Goal: Information Seeking & Learning: Compare options

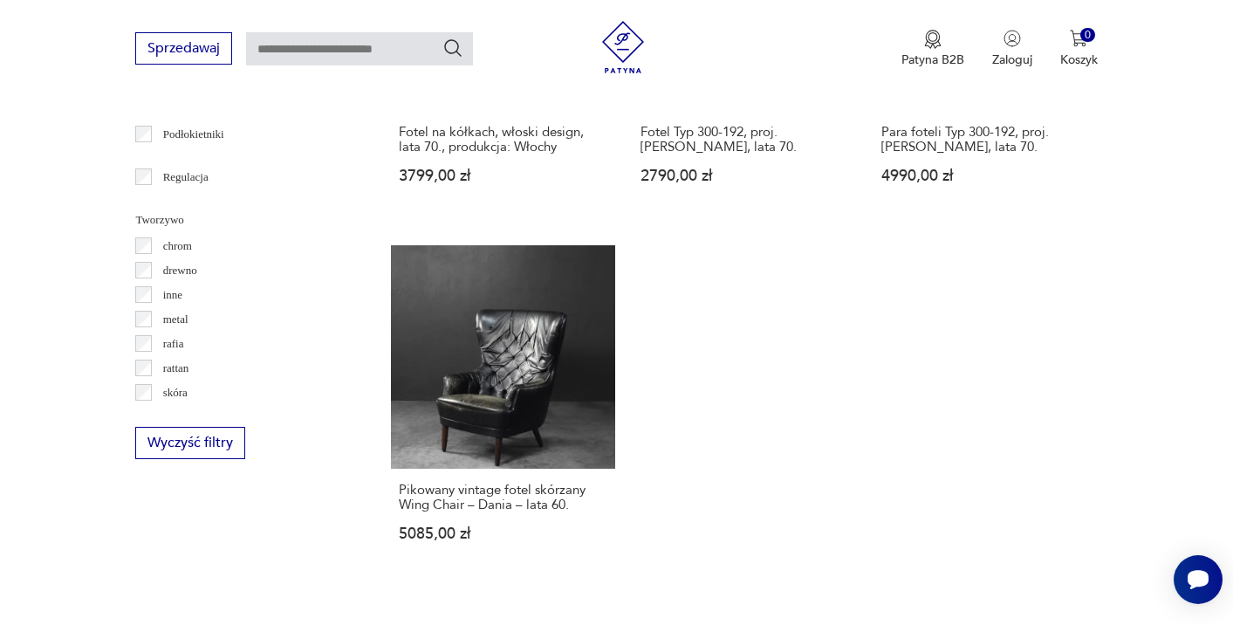
scroll to position [2529, 0]
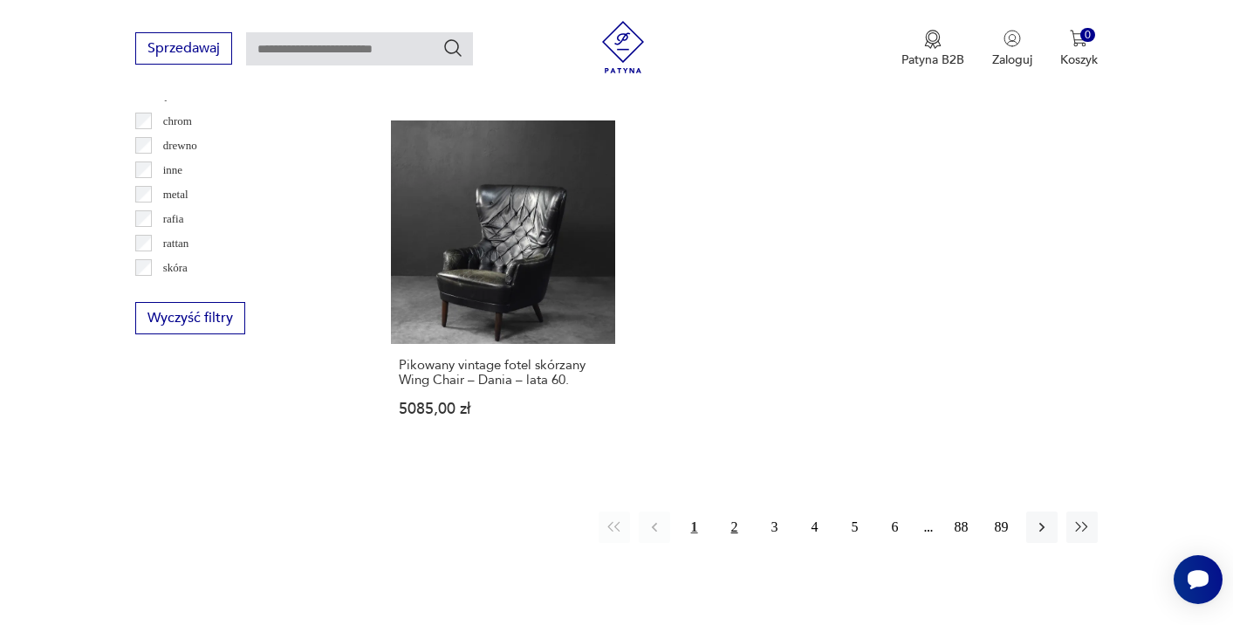
click at [728, 511] on button "2" at bounding box center [734, 526] width 31 height 31
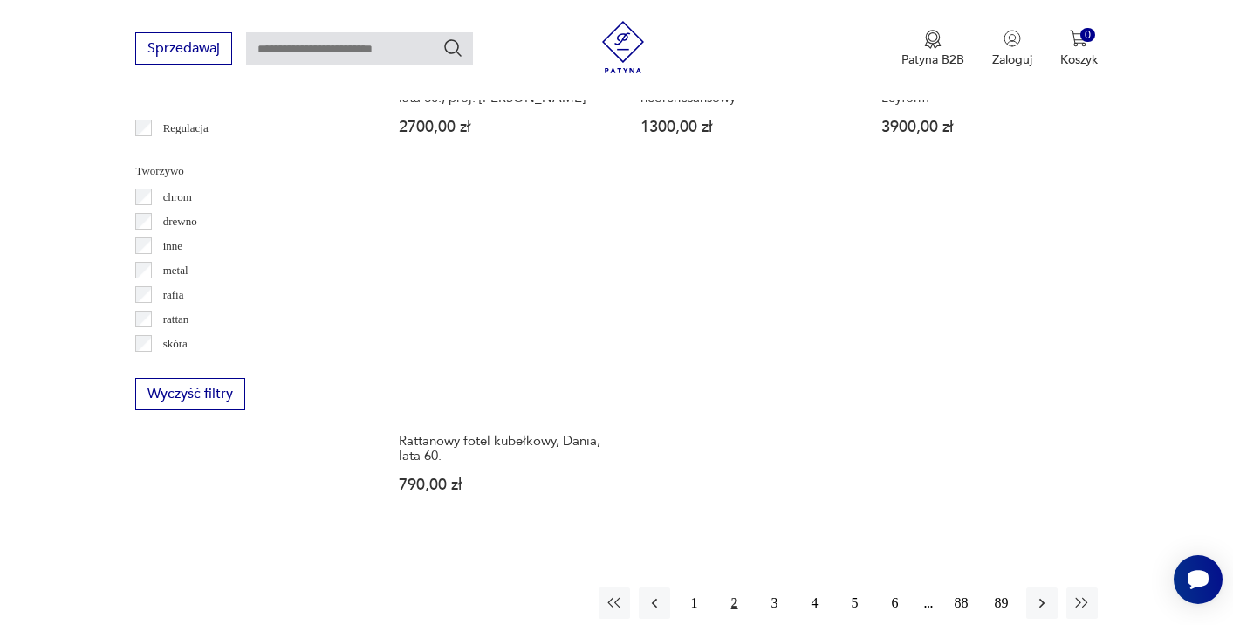
scroll to position [2451, 0]
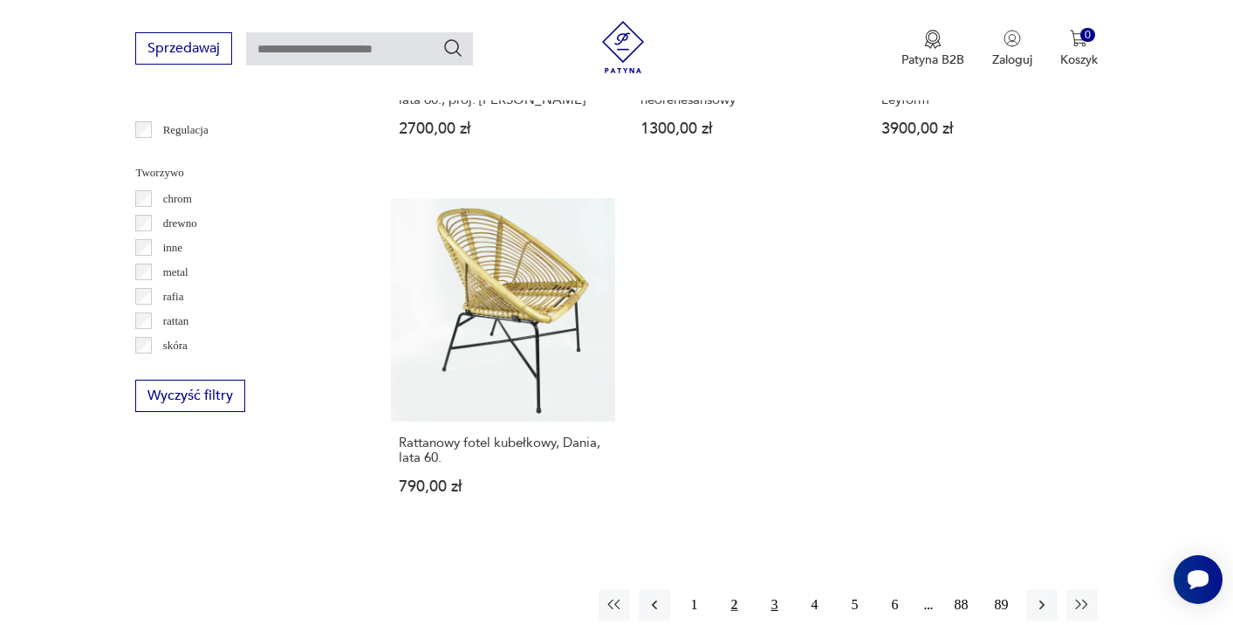
click at [762, 589] on button "3" at bounding box center [774, 604] width 31 height 31
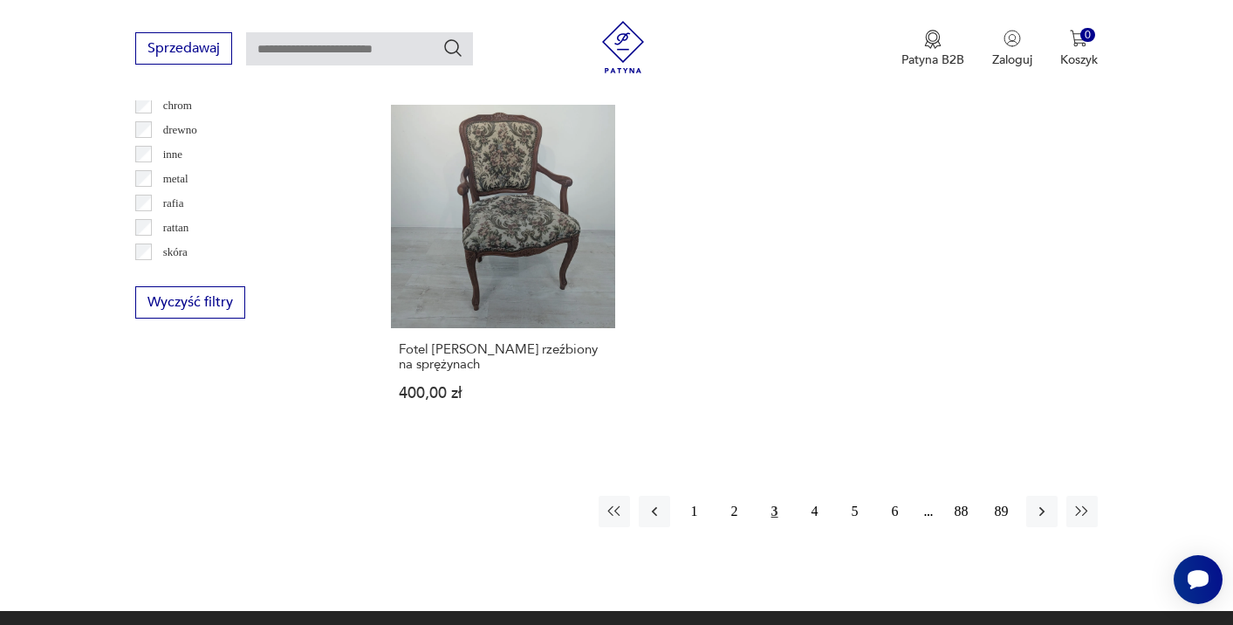
scroll to position [2551, 0]
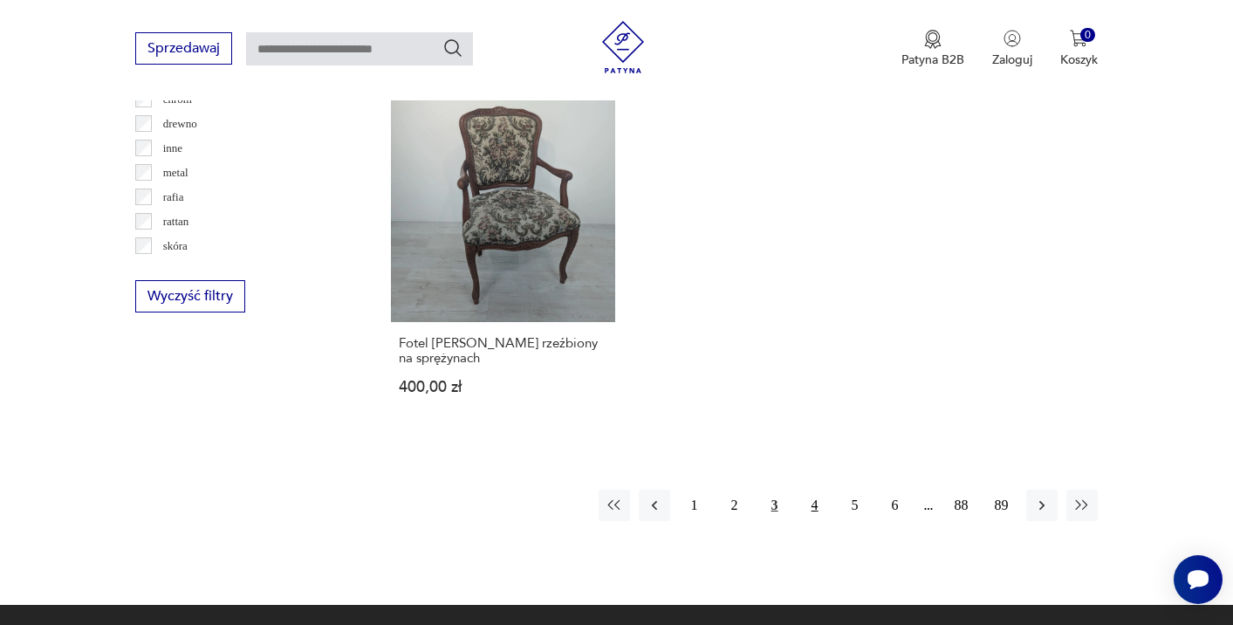
click at [812, 491] on button "4" at bounding box center [814, 504] width 31 height 31
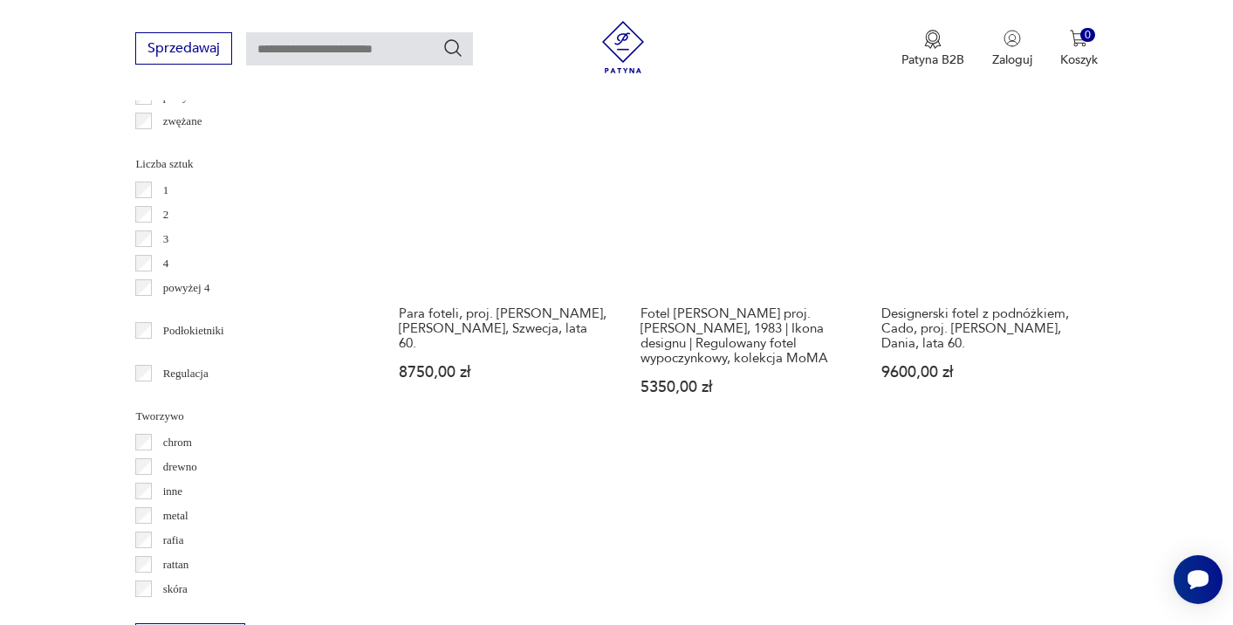
scroll to position [2211, 0]
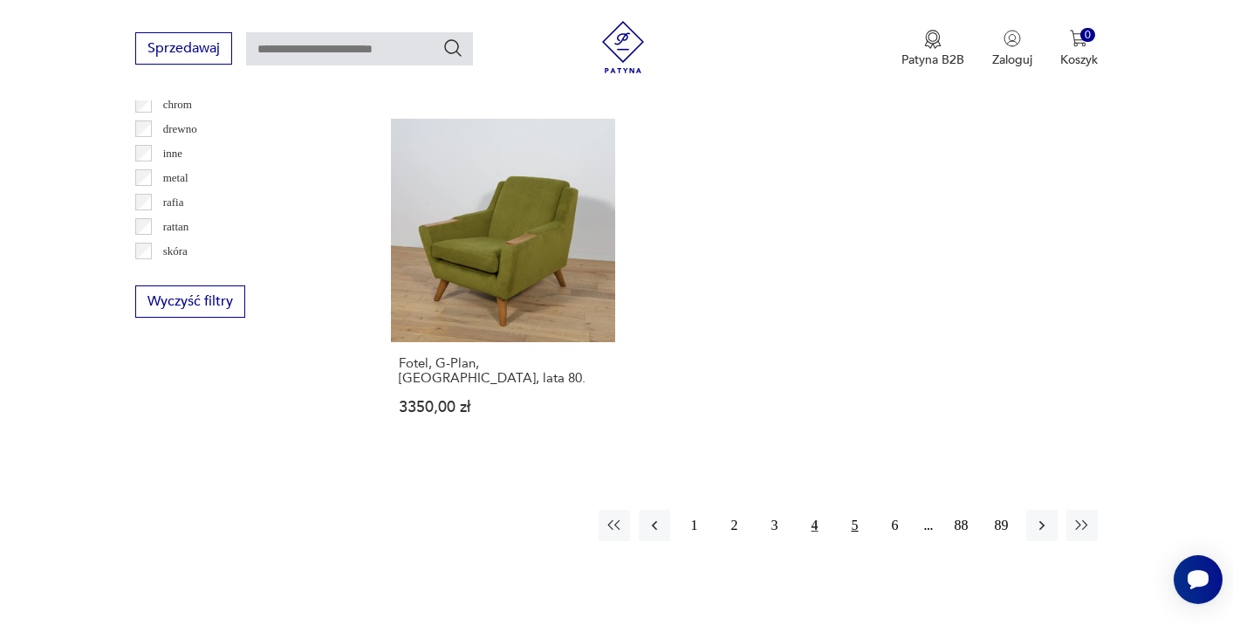
click at [851, 541] on button "5" at bounding box center [854, 524] width 31 height 31
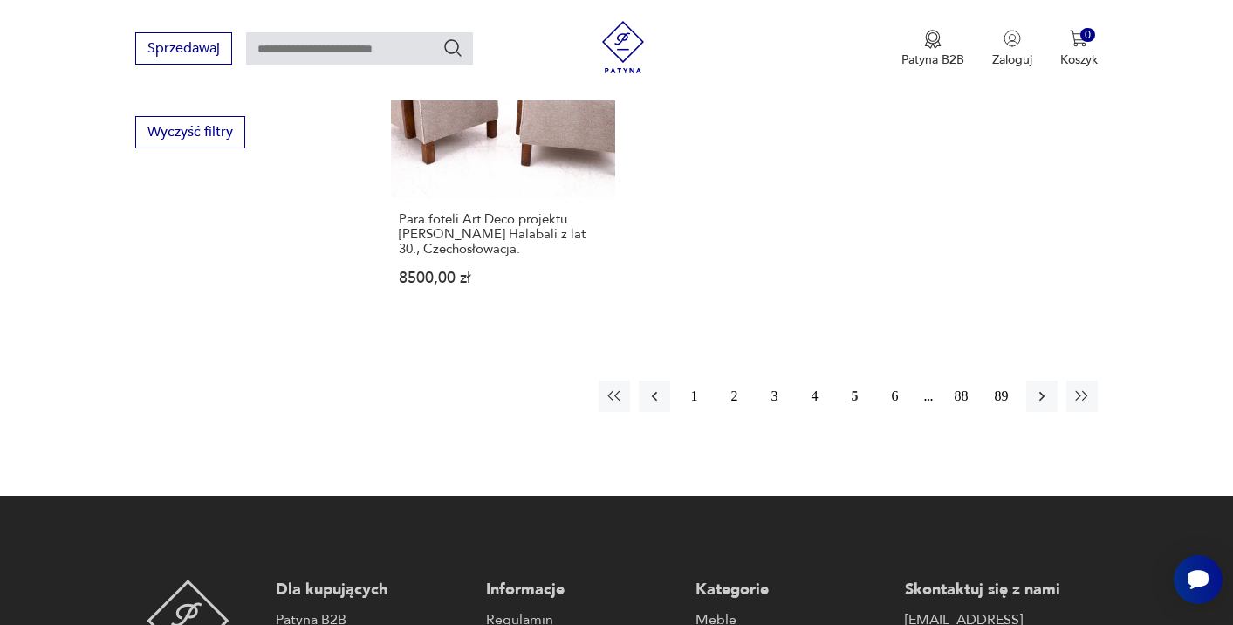
scroll to position [2758, 0]
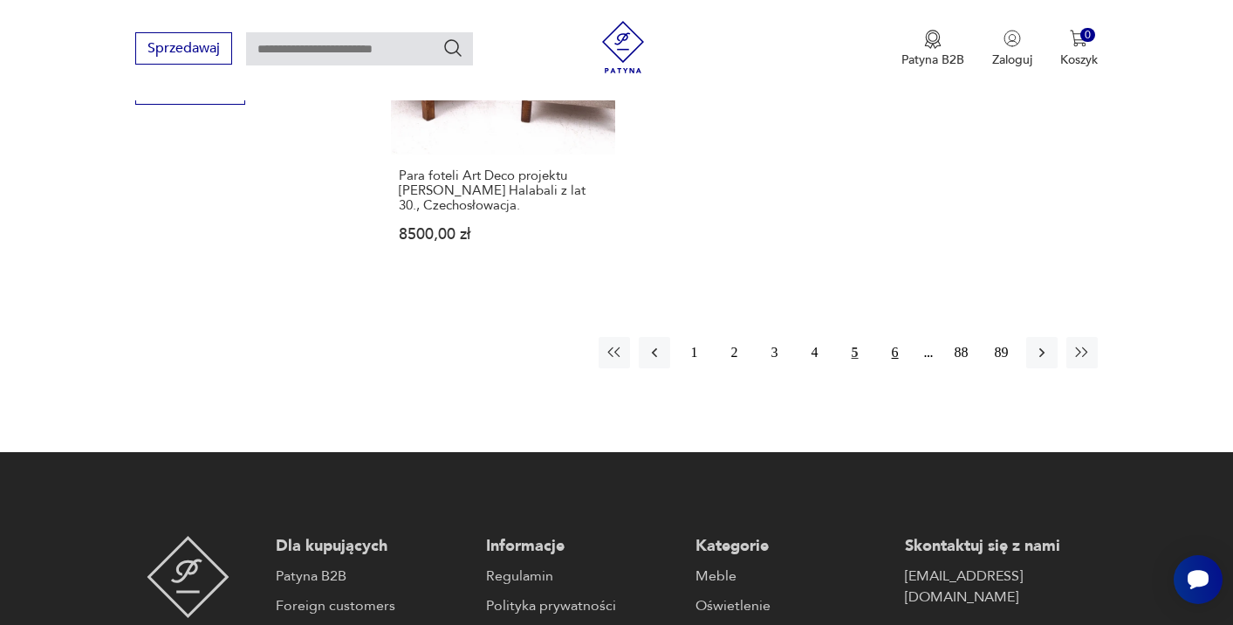
click at [894, 337] on button "6" at bounding box center [894, 352] width 31 height 31
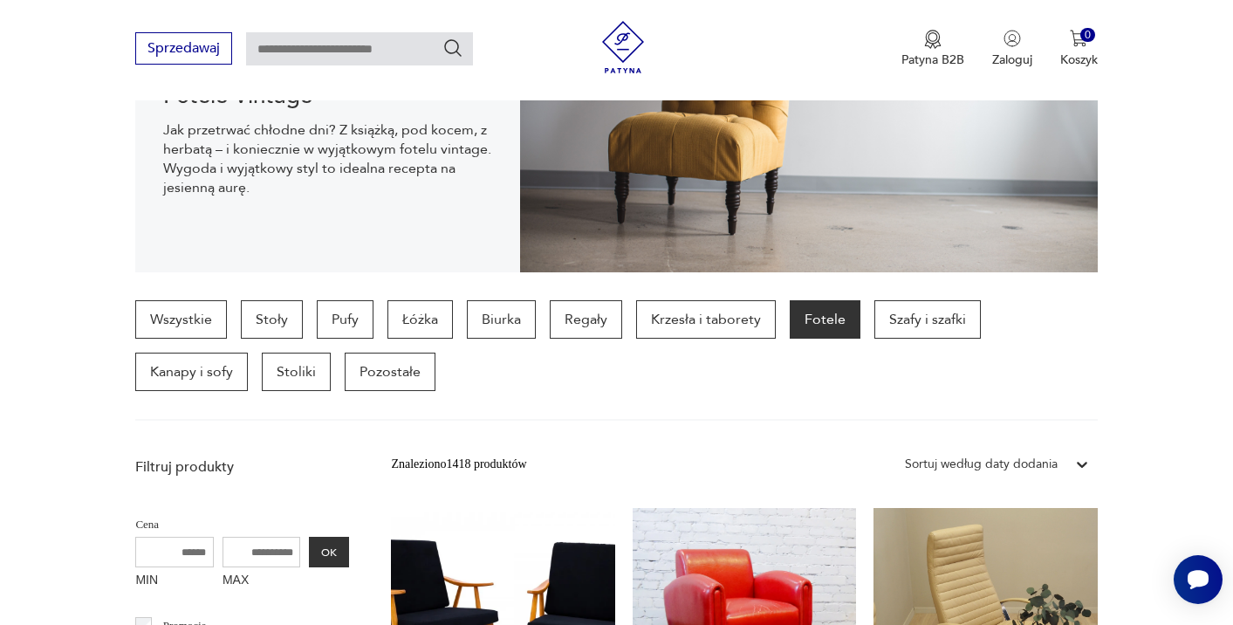
scroll to position [283, 0]
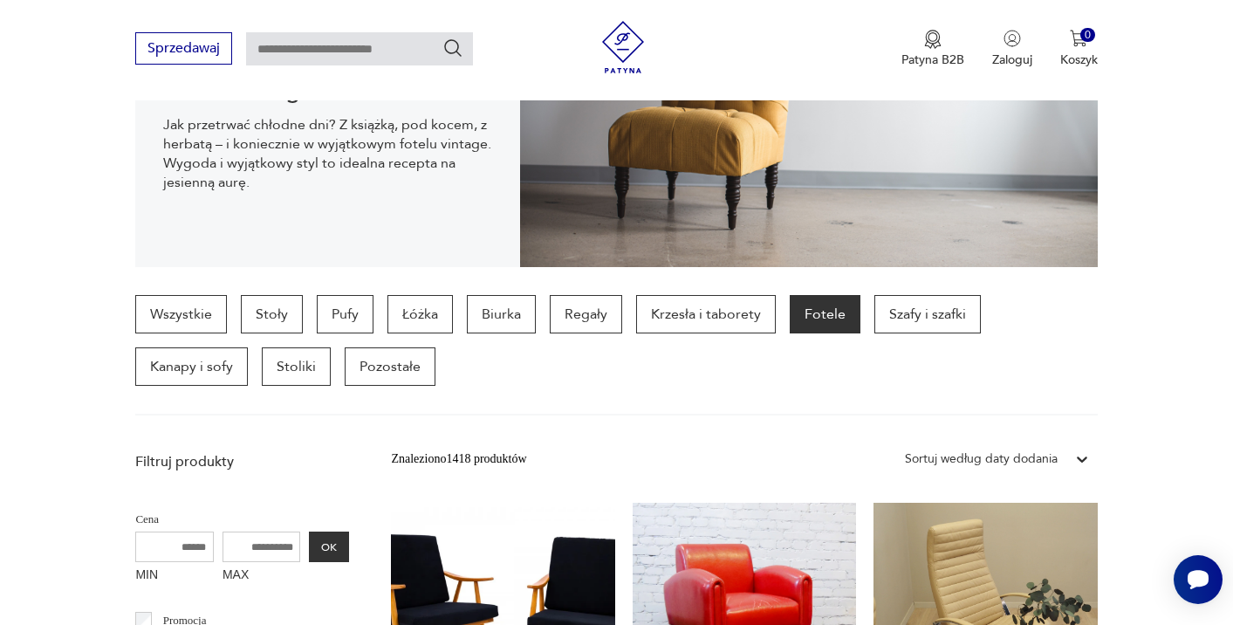
click at [987, 459] on div "Sortuj według daty dodania" at bounding box center [981, 458] width 153 height 19
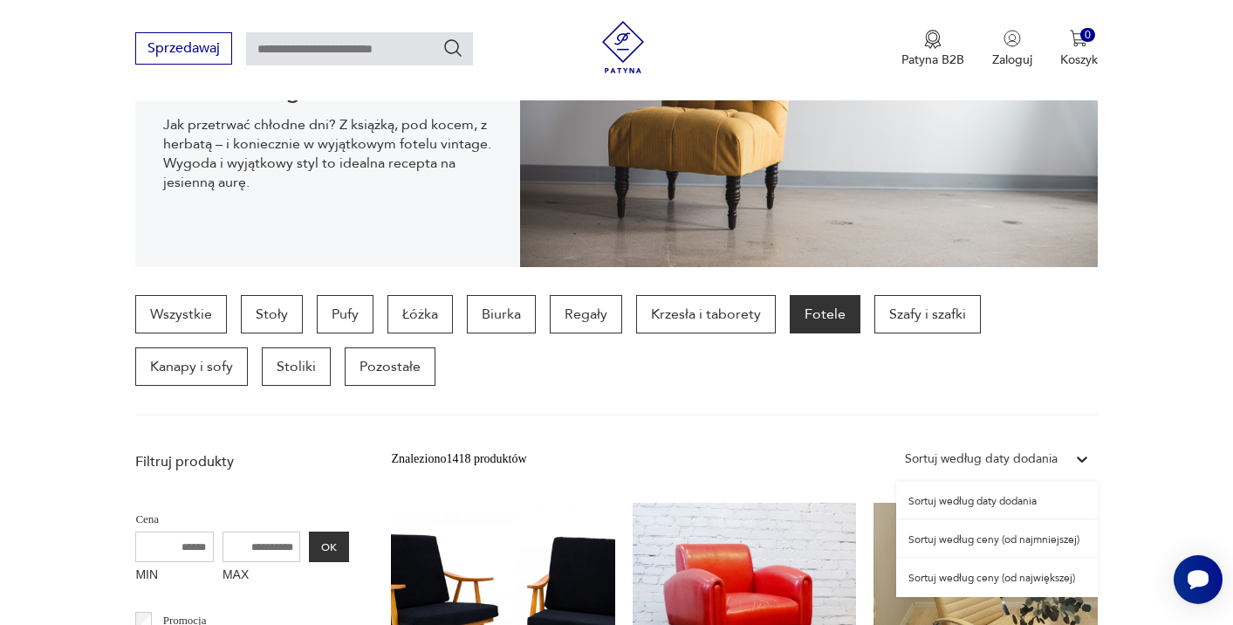
click at [992, 547] on div "Sortuj według ceny (od najmniejszej)" at bounding box center [997, 539] width 202 height 38
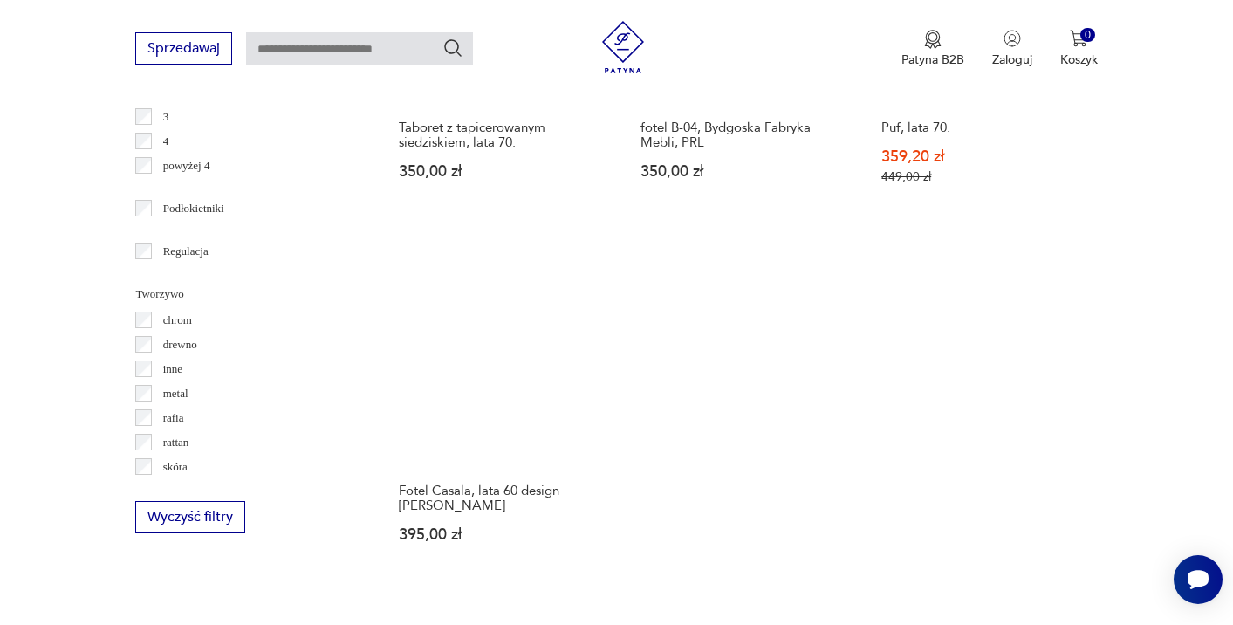
scroll to position [2473, 0]
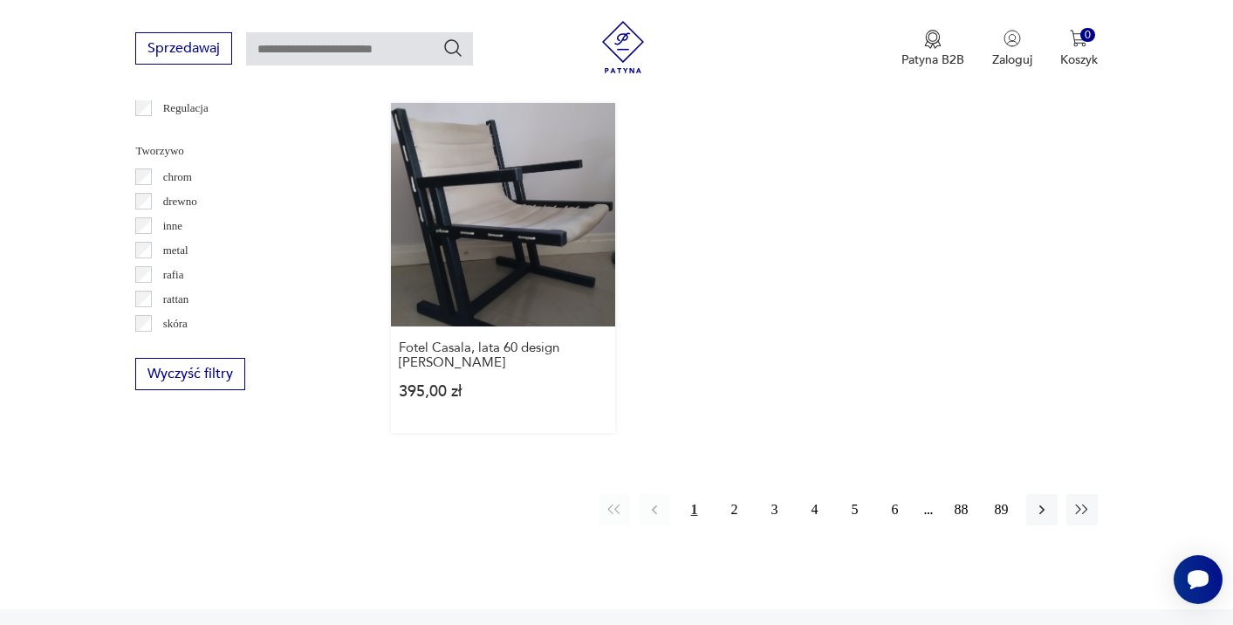
click at [536, 274] on link "Fotel Casala, lata 60 design [PERSON_NAME] 395,00 zł" at bounding box center [502, 268] width 223 height 330
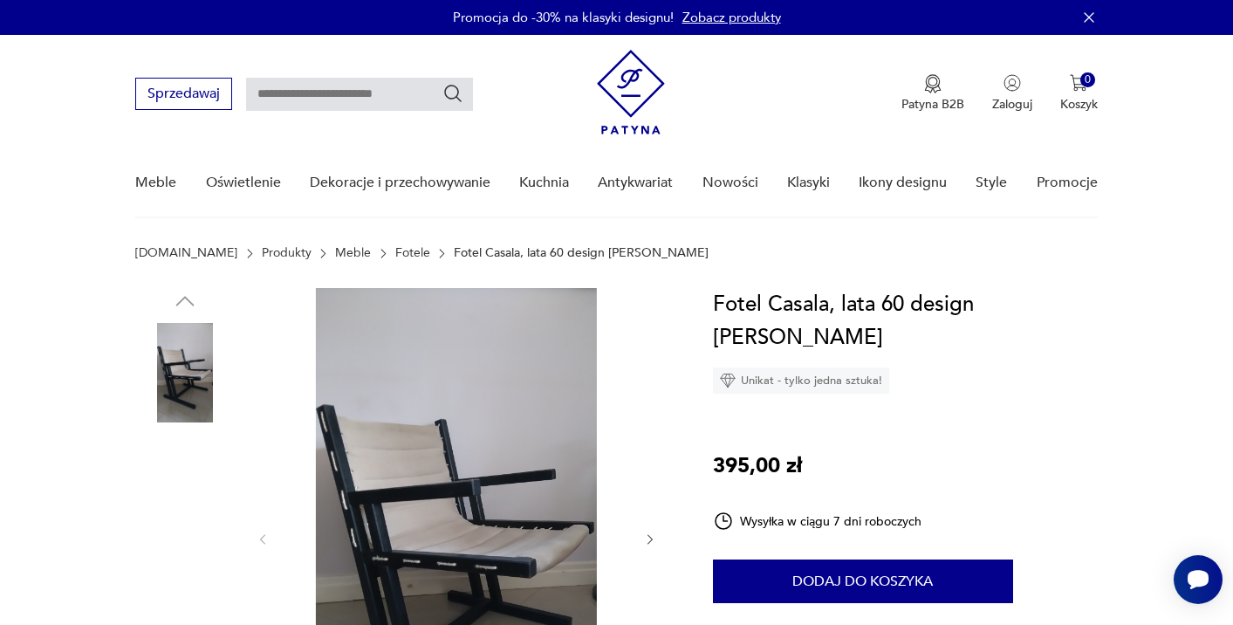
click at [207, 485] on img at bounding box center [184, 483] width 99 height 99
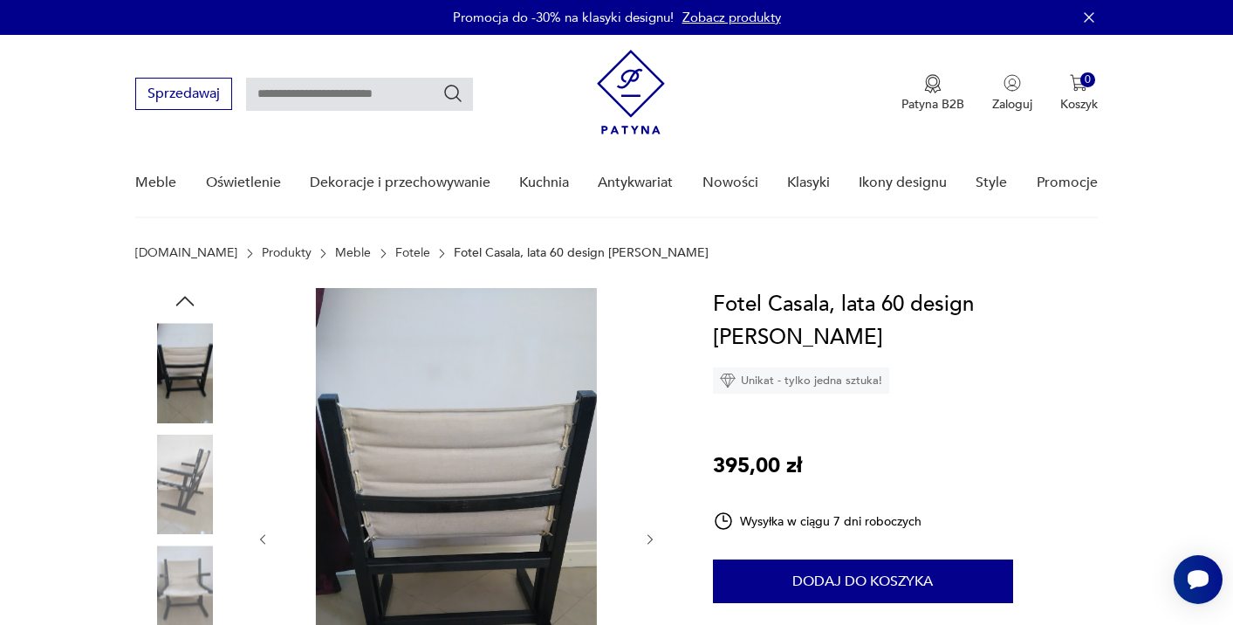
click at [203, 558] on img at bounding box center [184, 594] width 99 height 99
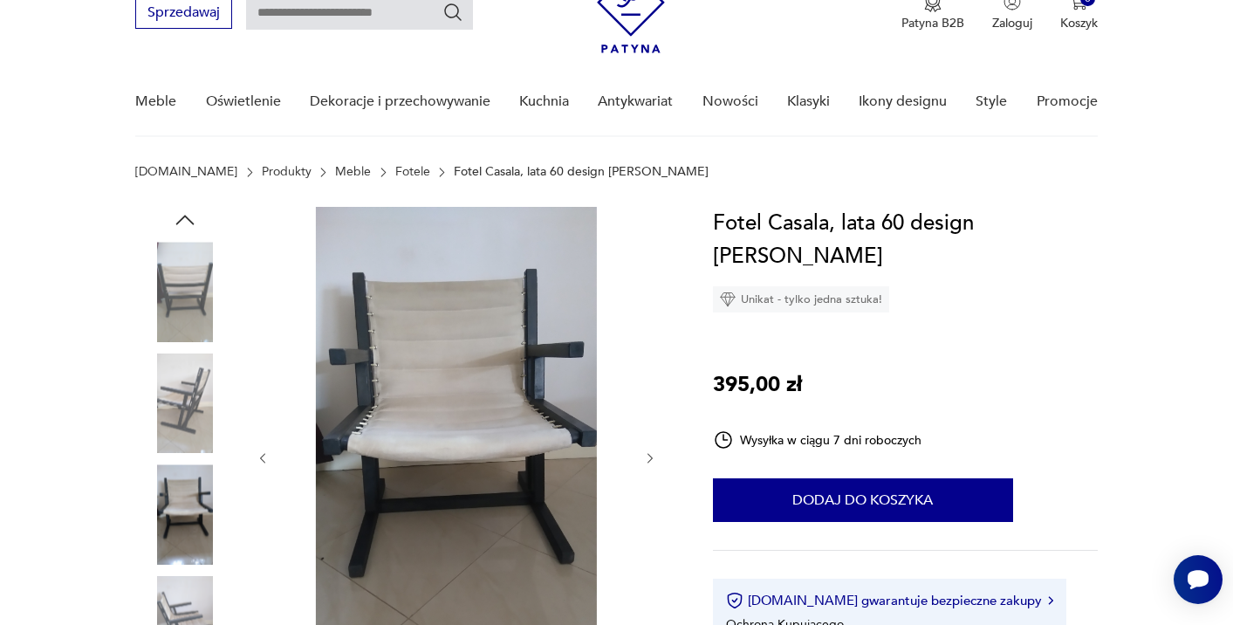
scroll to position [90, 0]
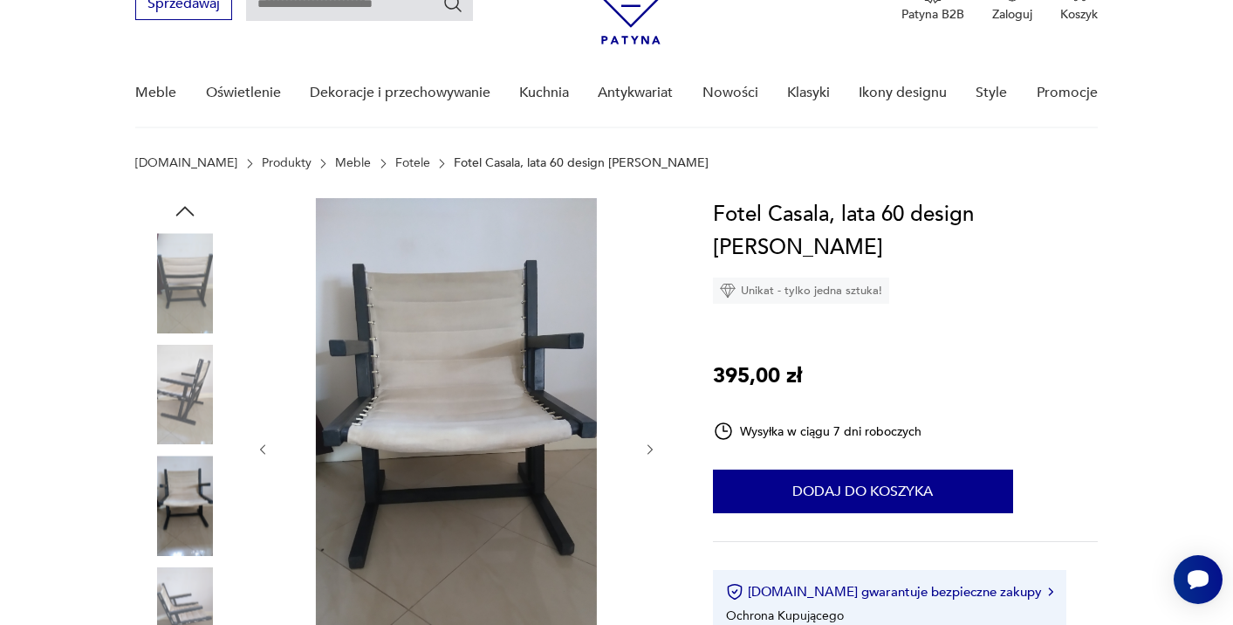
click at [191, 520] on img at bounding box center [184, 504] width 99 height 99
click at [191, 577] on img at bounding box center [184, 616] width 99 height 99
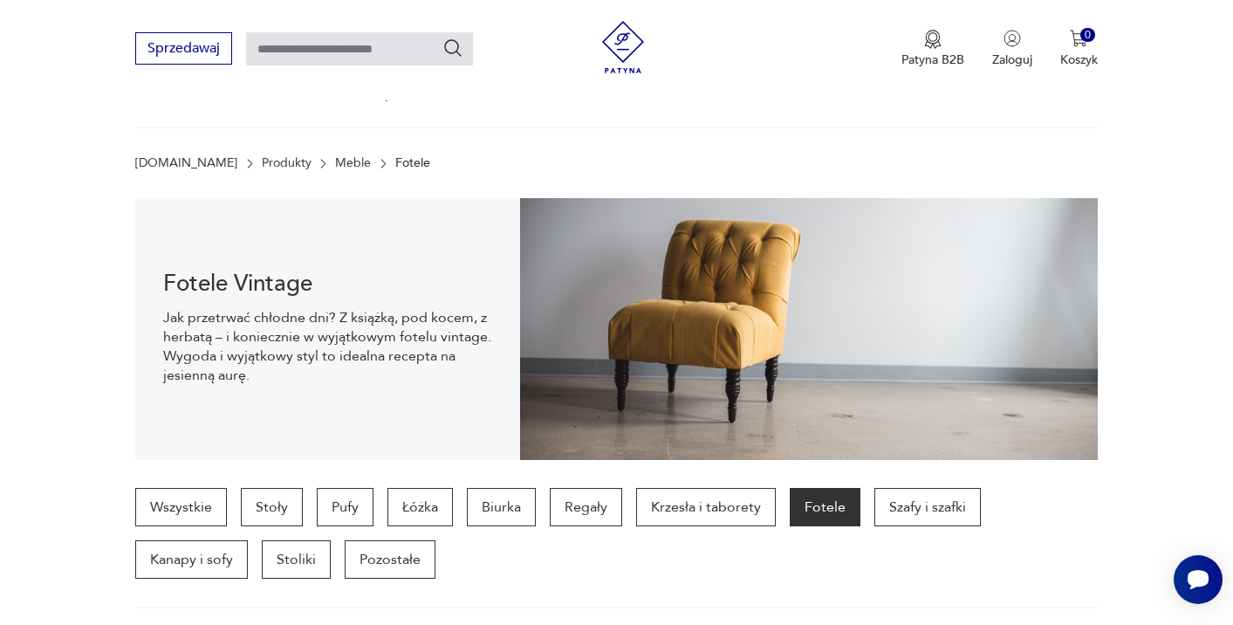
scroll to position [2634, 0]
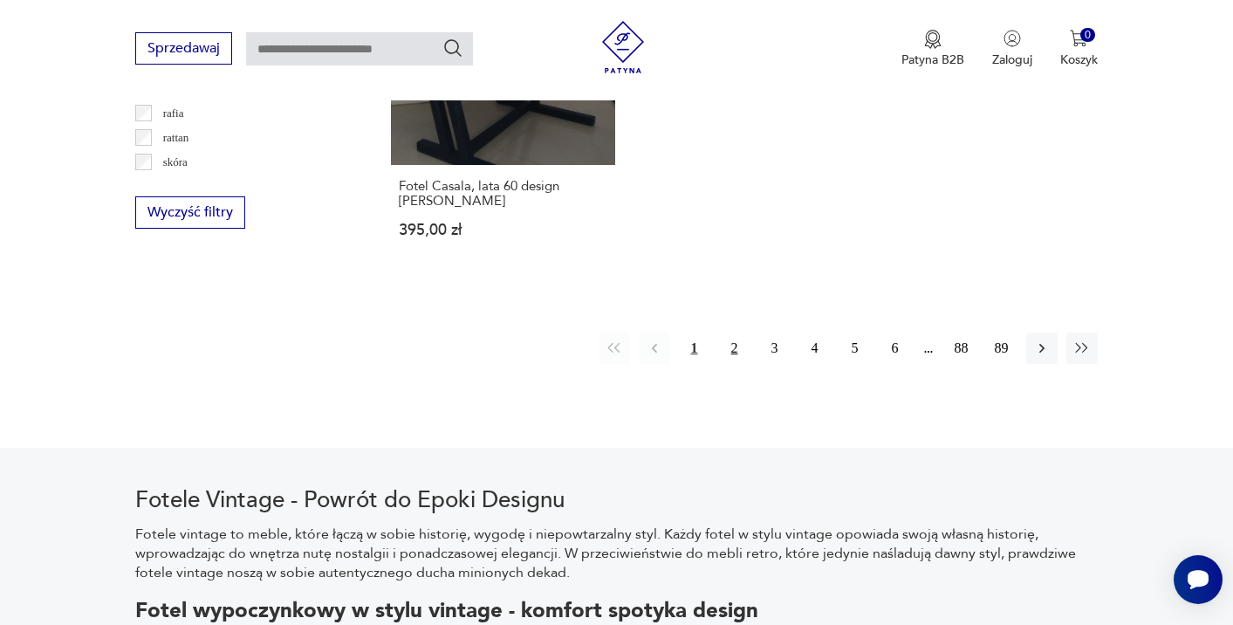
click at [726, 349] on button "2" at bounding box center [734, 347] width 31 height 31
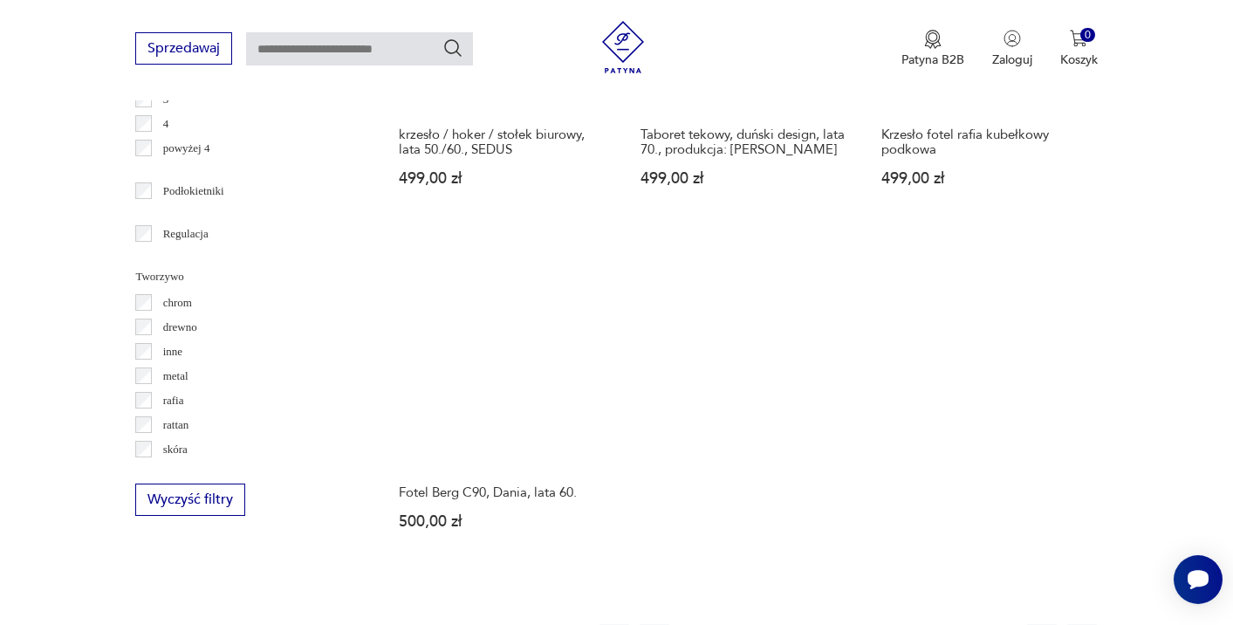
scroll to position [2388, 0]
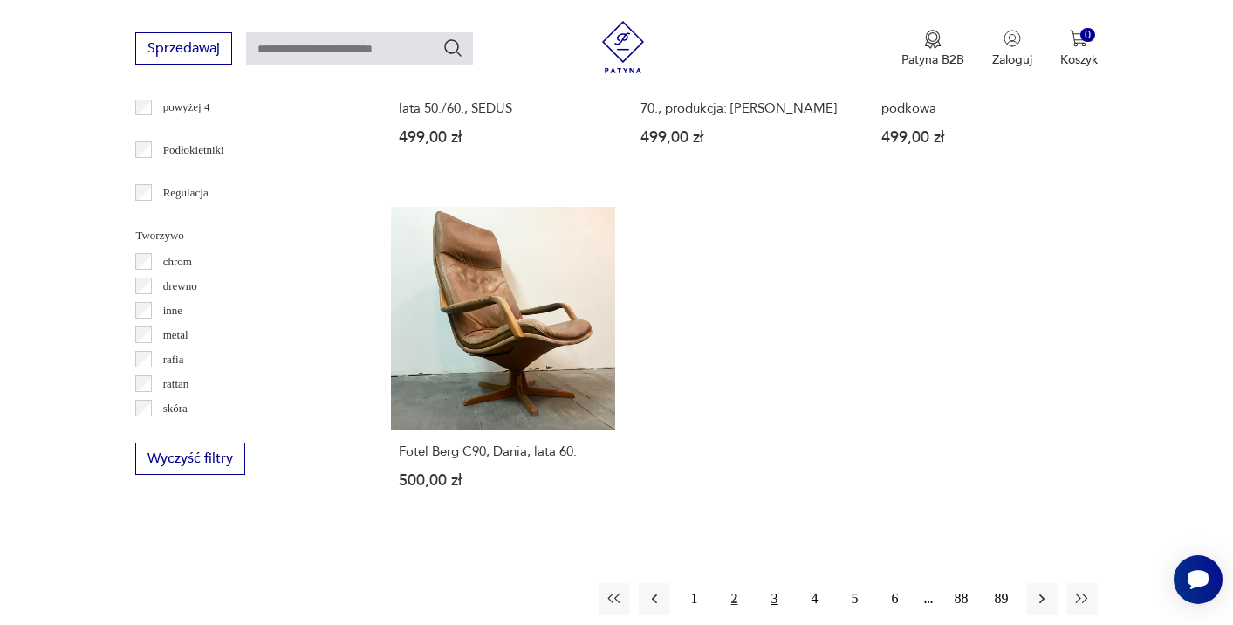
click at [762, 583] on button "3" at bounding box center [774, 598] width 31 height 31
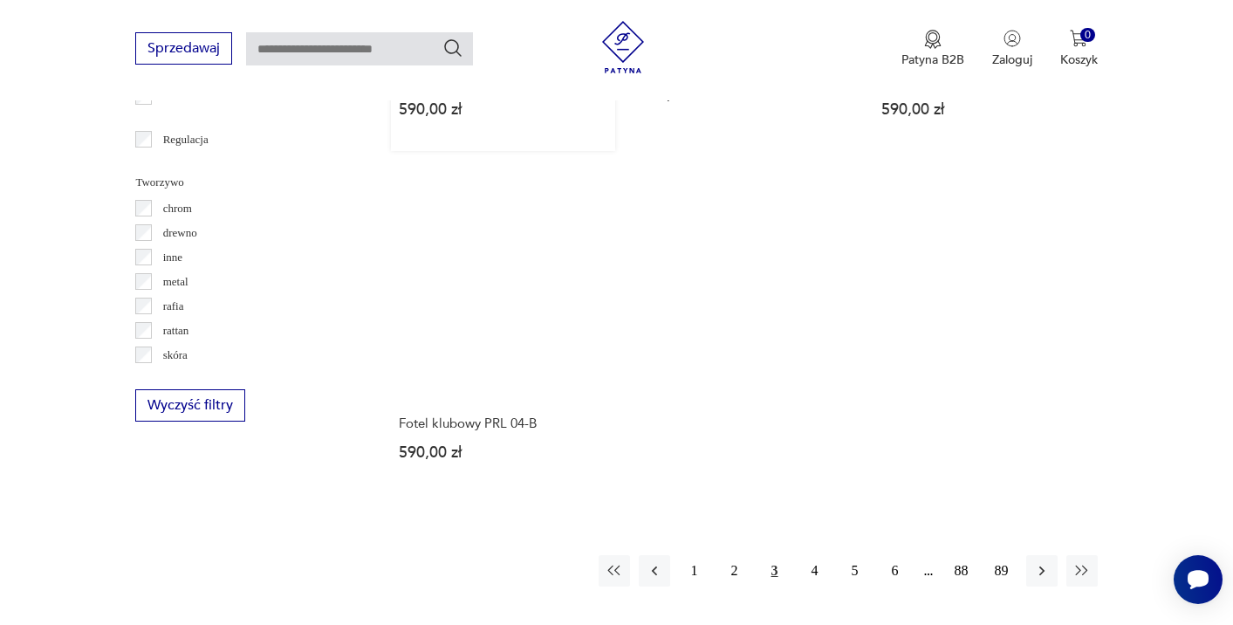
scroll to position [2548, 0]
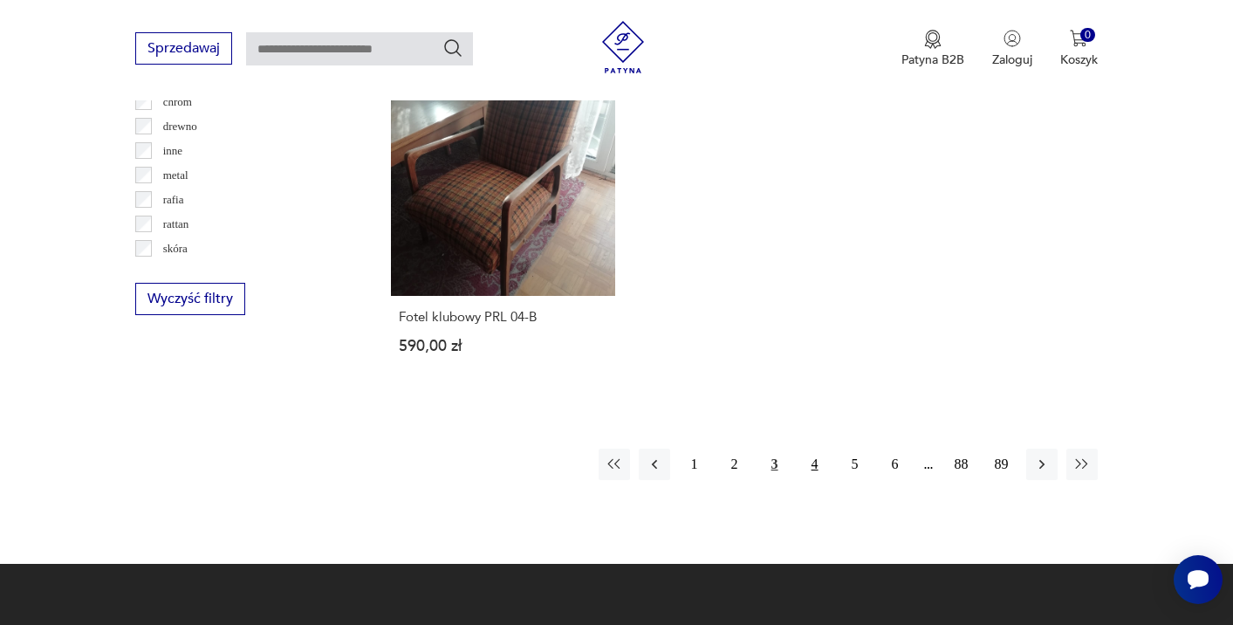
click at [812, 461] on button "4" at bounding box center [814, 463] width 31 height 31
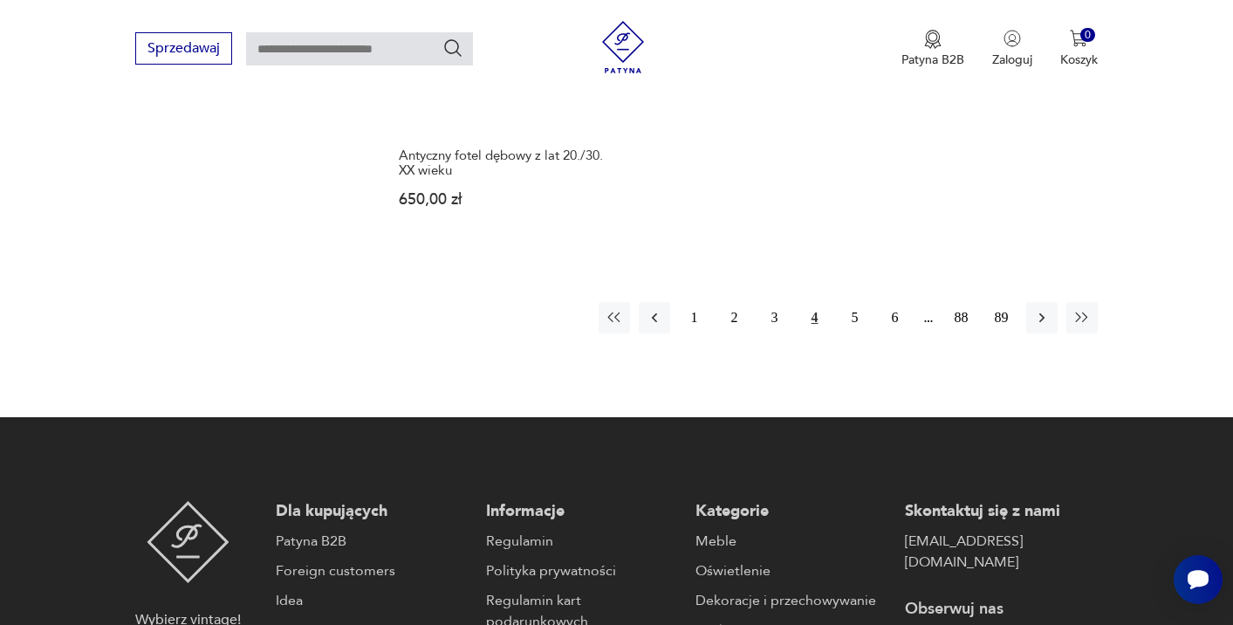
scroll to position [2845, 0]
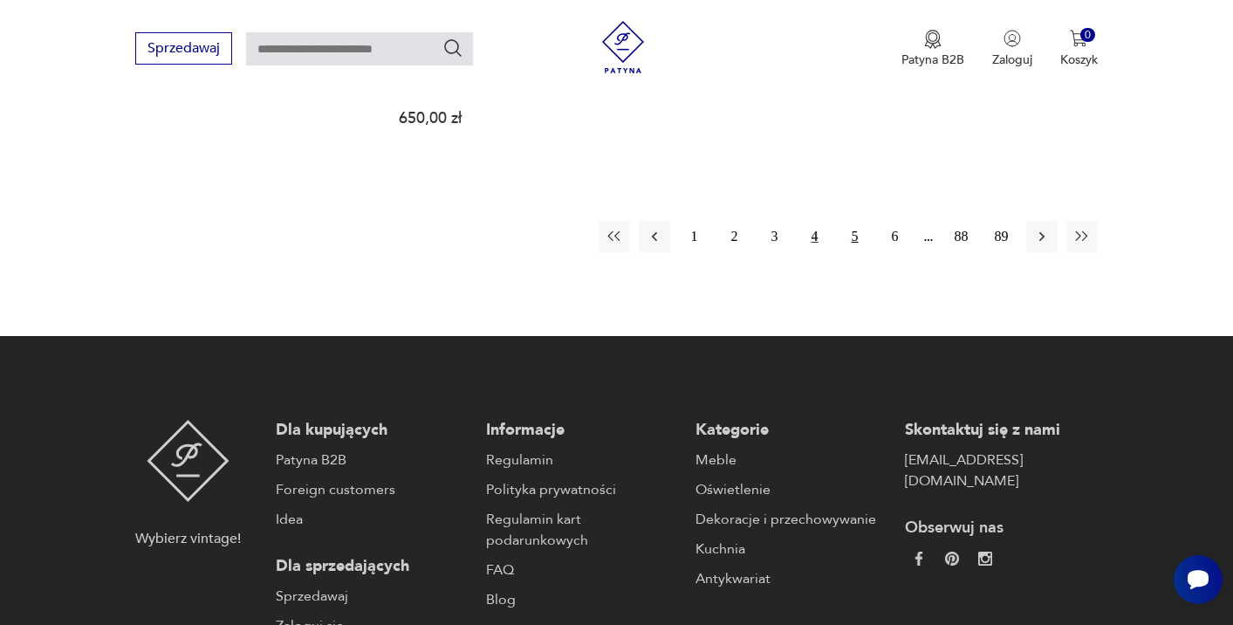
click at [844, 221] on button "5" at bounding box center [854, 236] width 31 height 31
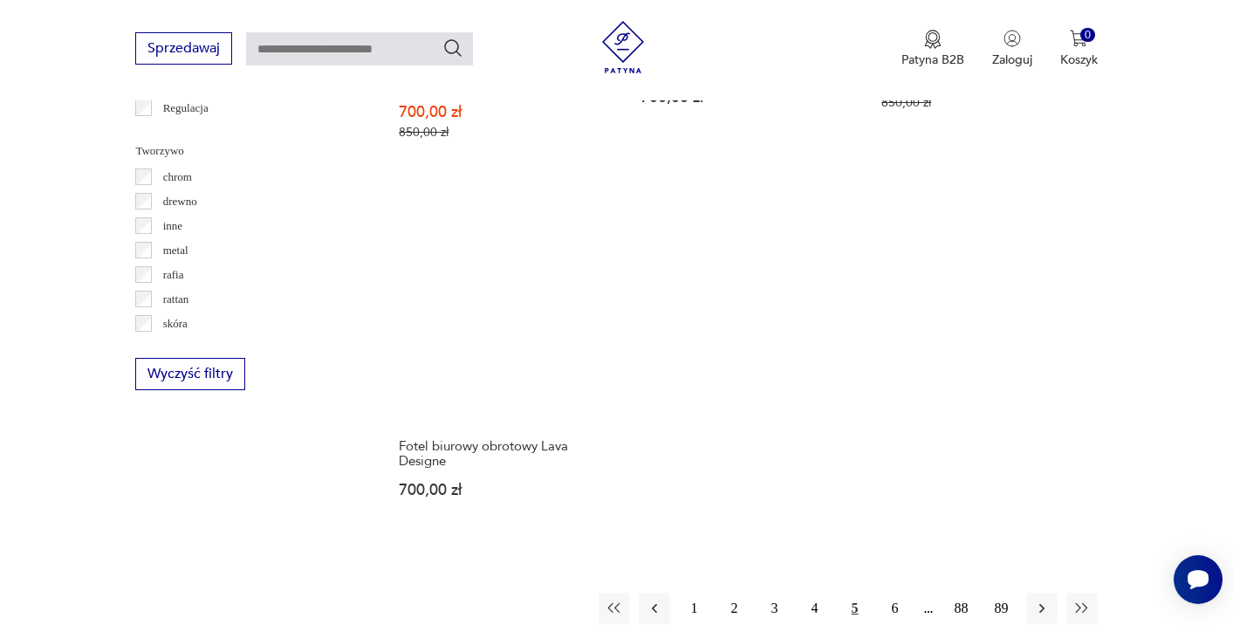
scroll to position [2582, 0]
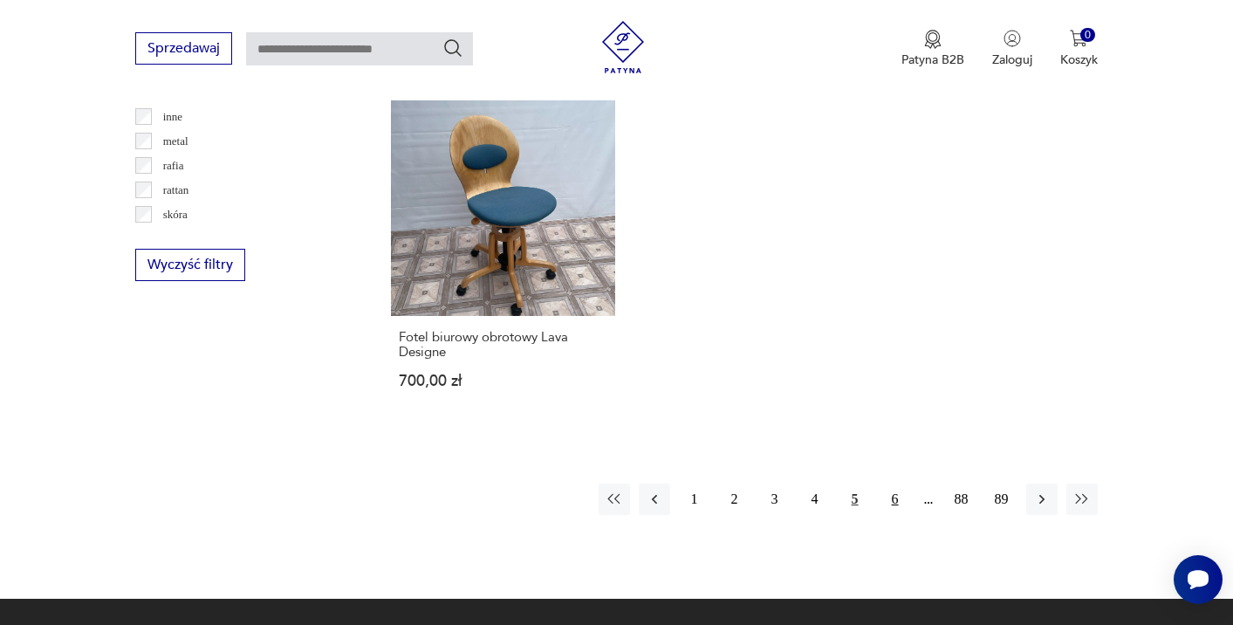
click at [880, 483] on button "6" at bounding box center [894, 498] width 31 height 31
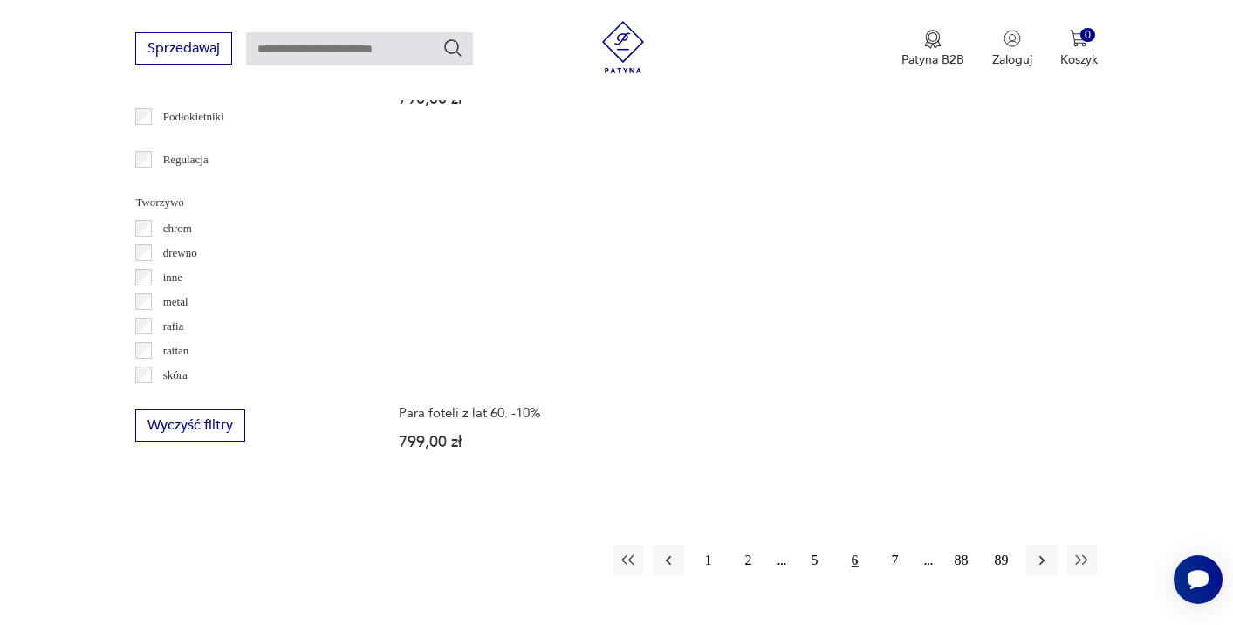
scroll to position [2470, 0]
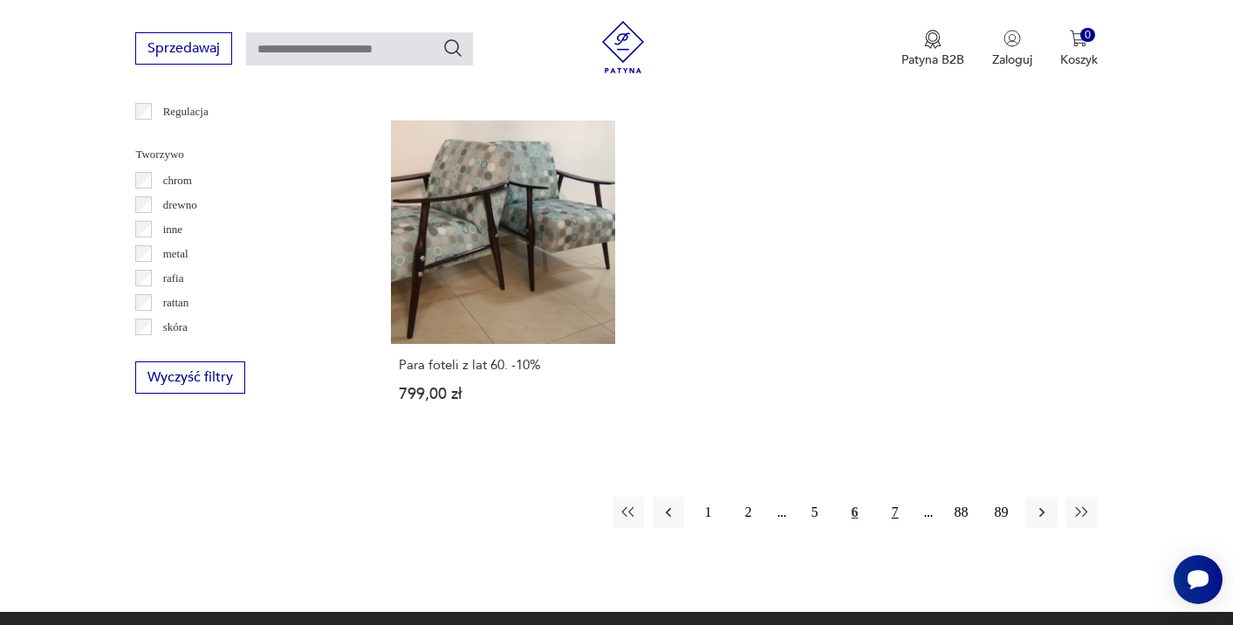
click at [889, 503] on button "7" at bounding box center [894, 511] width 31 height 31
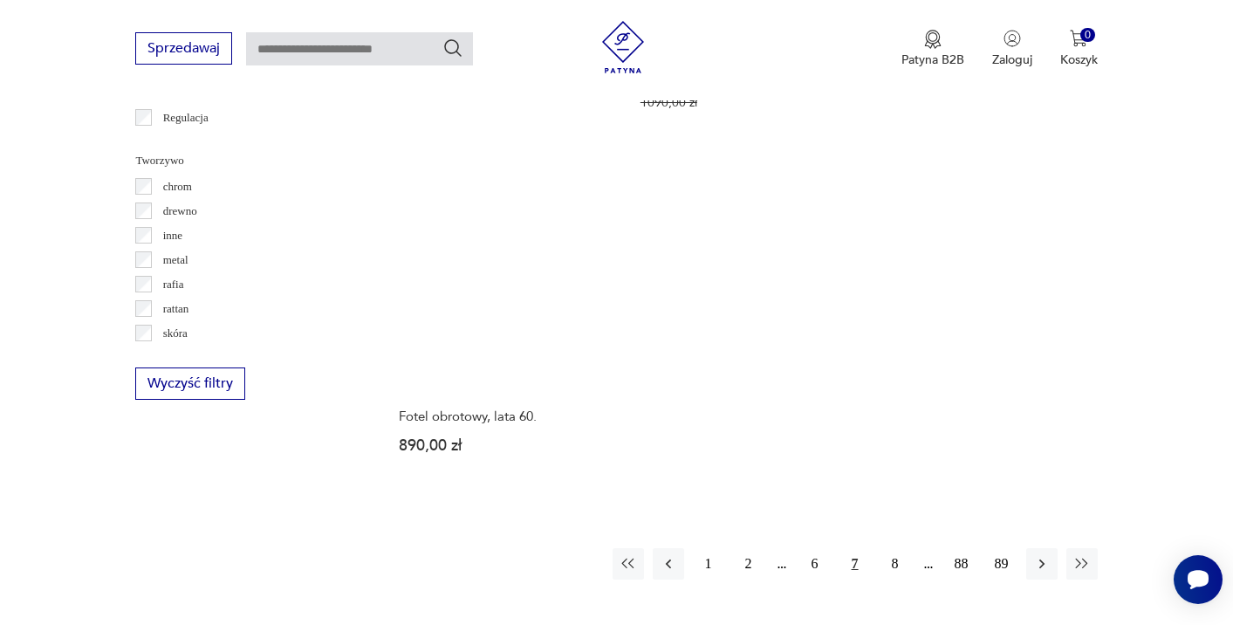
scroll to position [2512, 0]
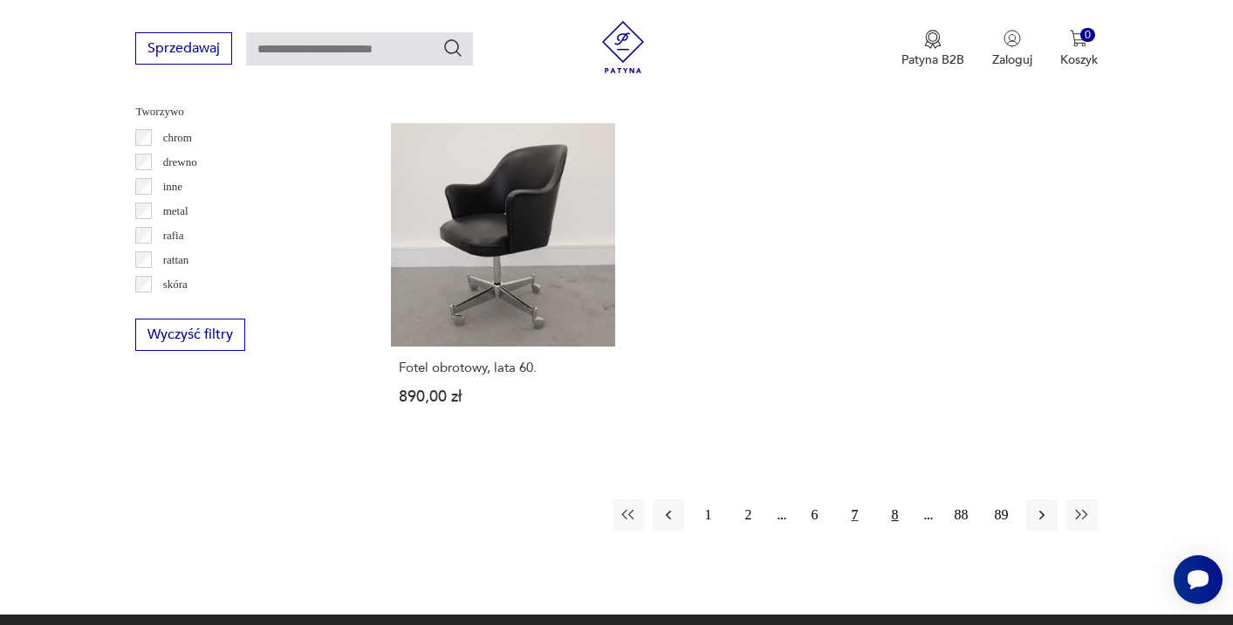
click at [896, 499] on button "8" at bounding box center [894, 514] width 31 height 31
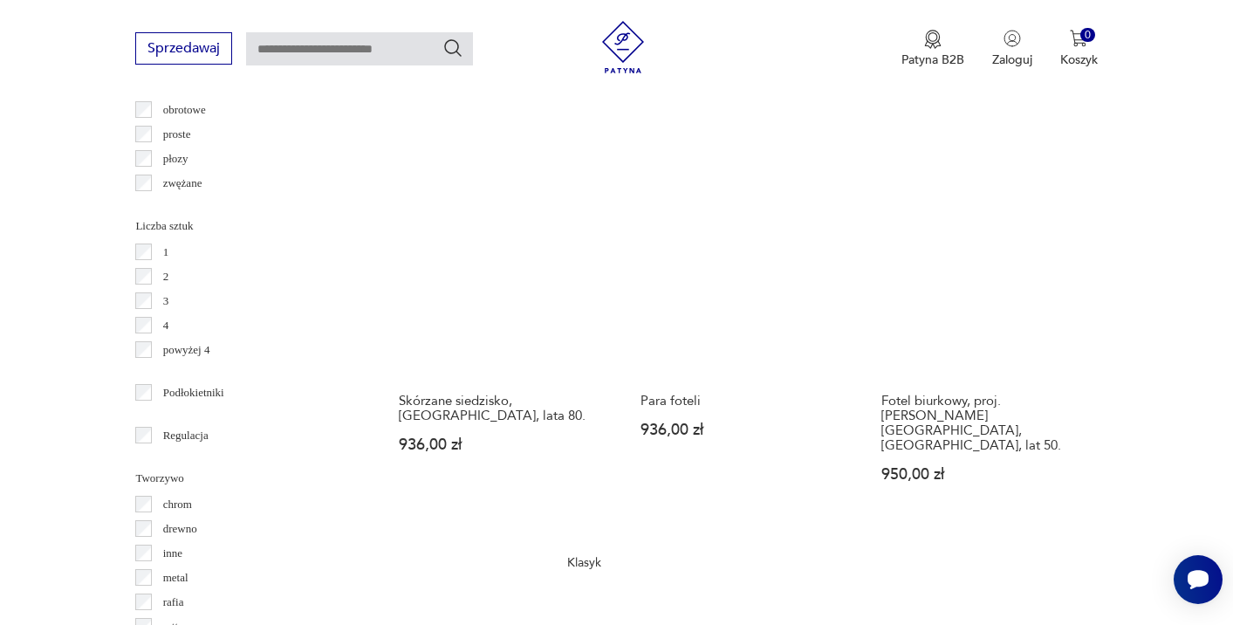
scroll to position [2417, 0]
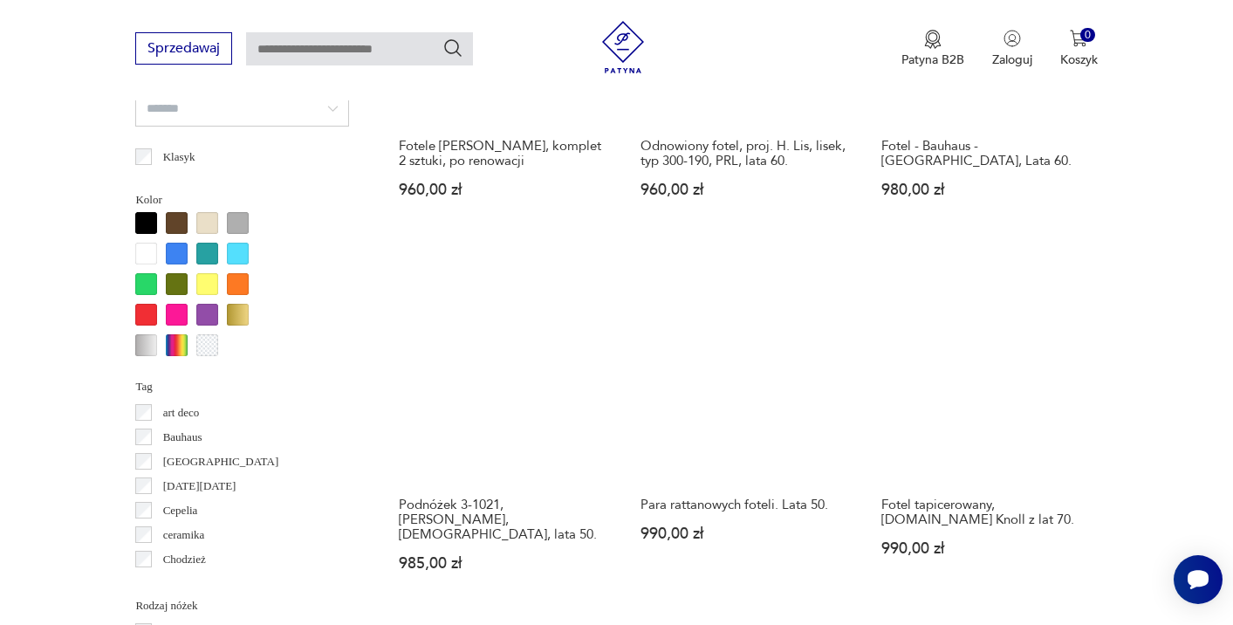
scroll to position [1648, 0]
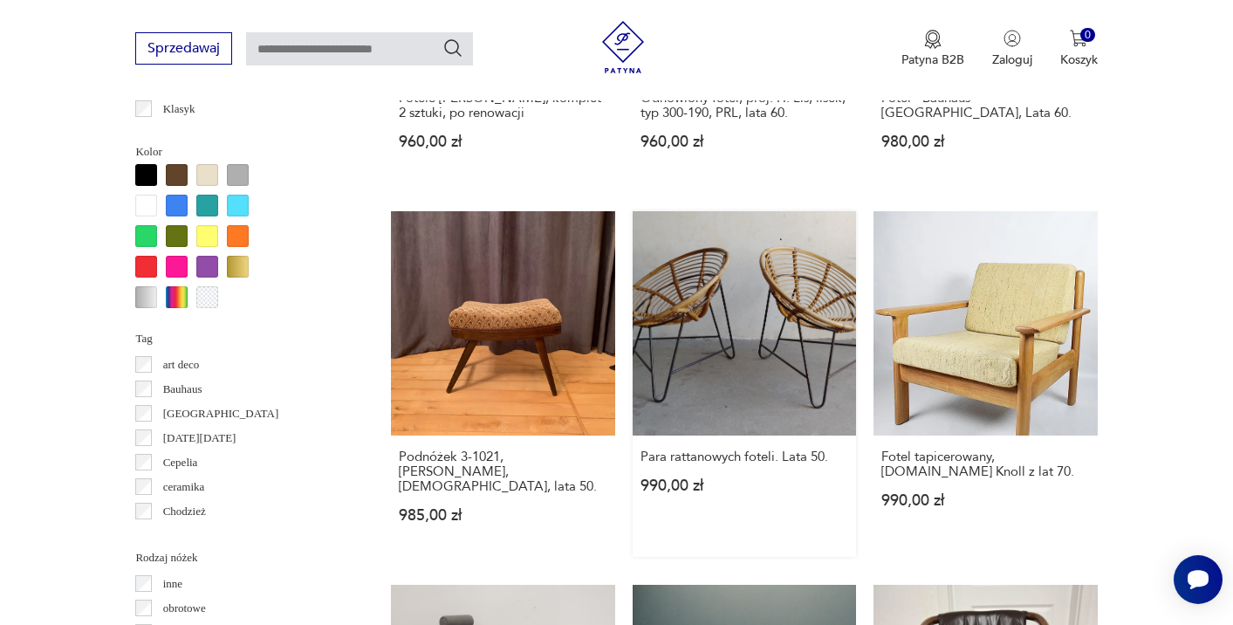
click at [748, 327] on link "Para rattanowych foteli. Lata 50. 990,00 zł" at bounding box center [743, 383] width 223 height 345
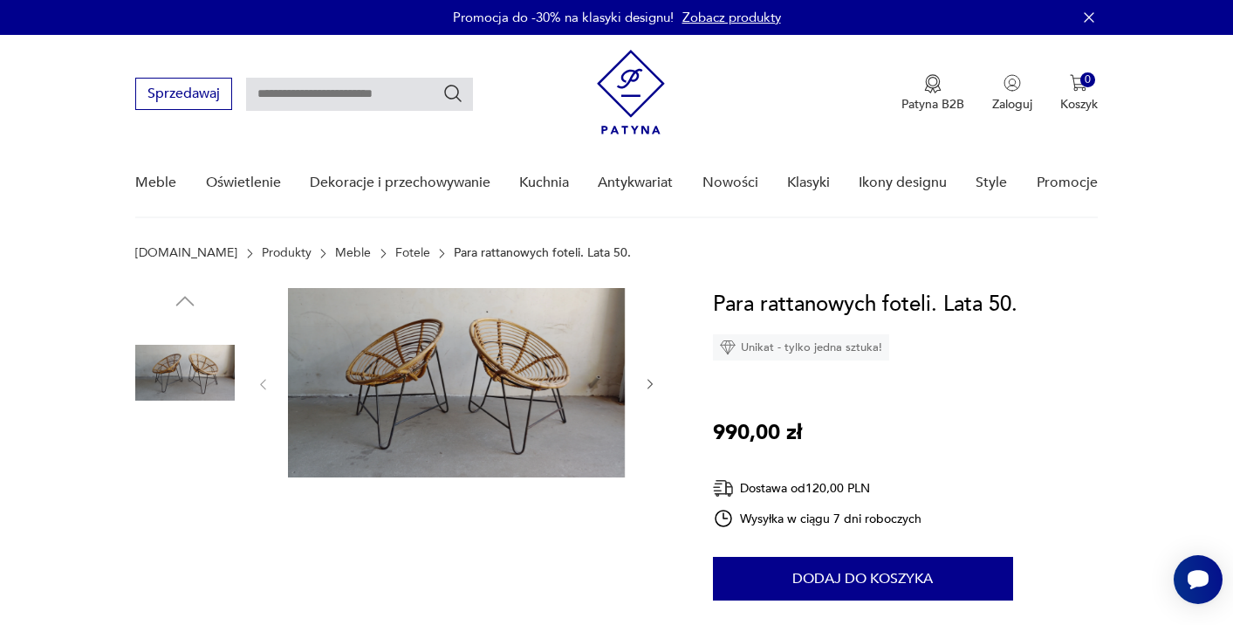
click at [215, 475] on img at bounding box center [184, 483] width 99 height 99
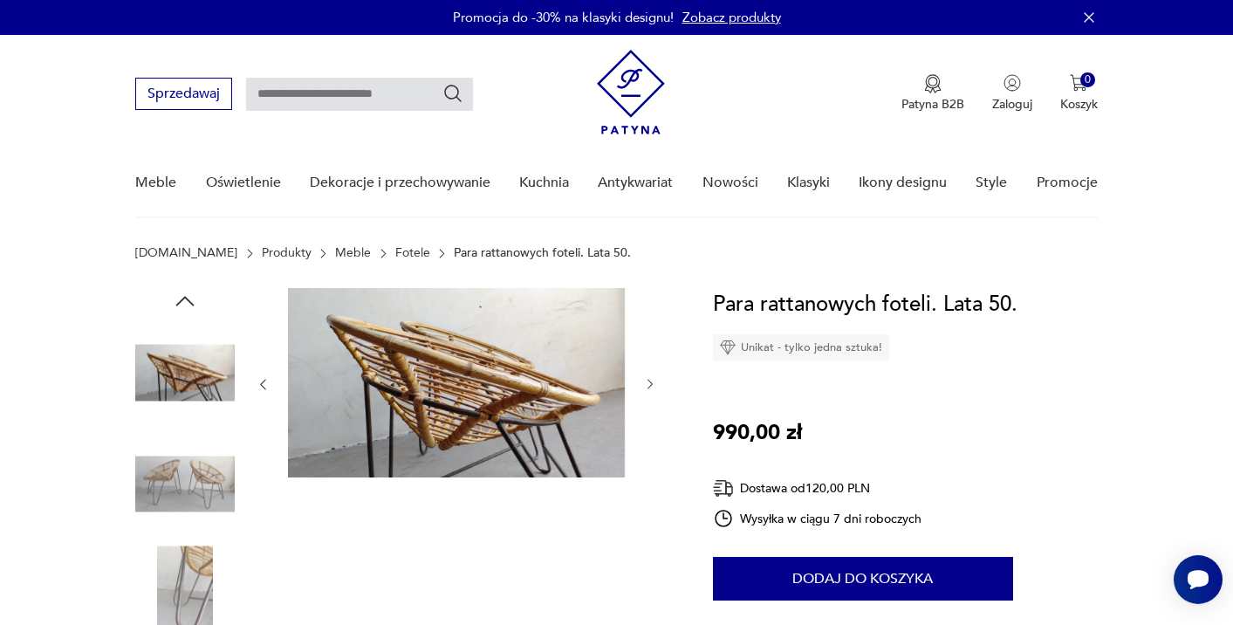
click at [208, 545] on img at bounding box center [184, 594] width 99 height 99
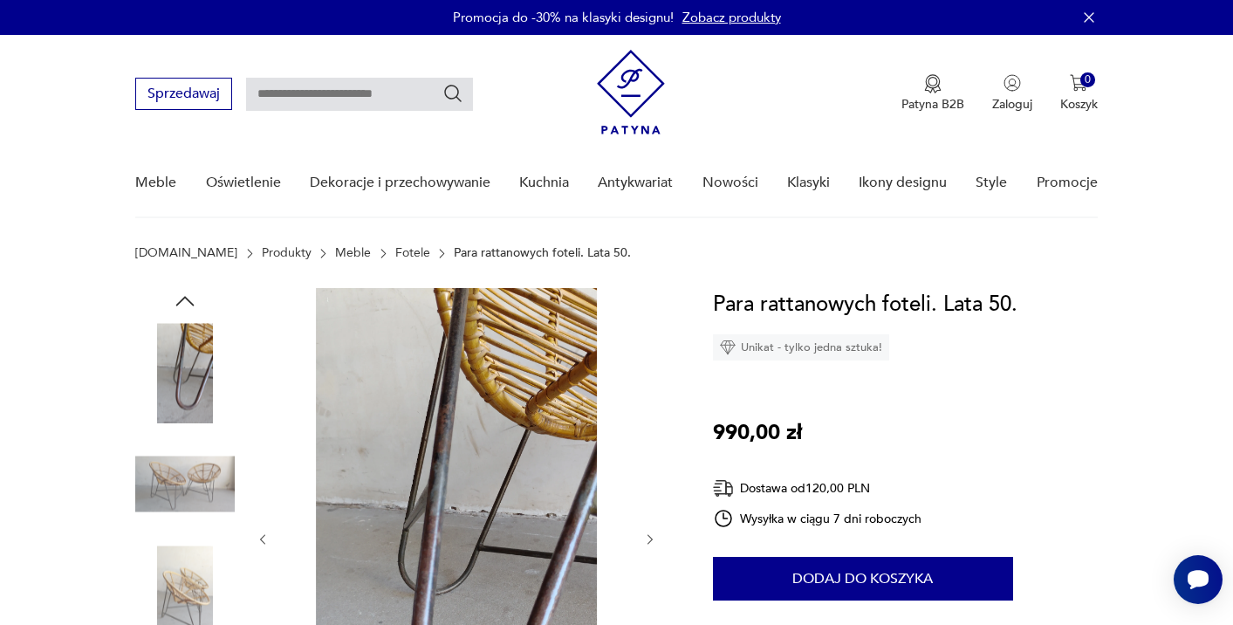
click at [236, 383] on div at bounding box center [402, 541] width 535 height 506
click at [196, 374] on img at bounding box center [184, 372] width 99 height 99
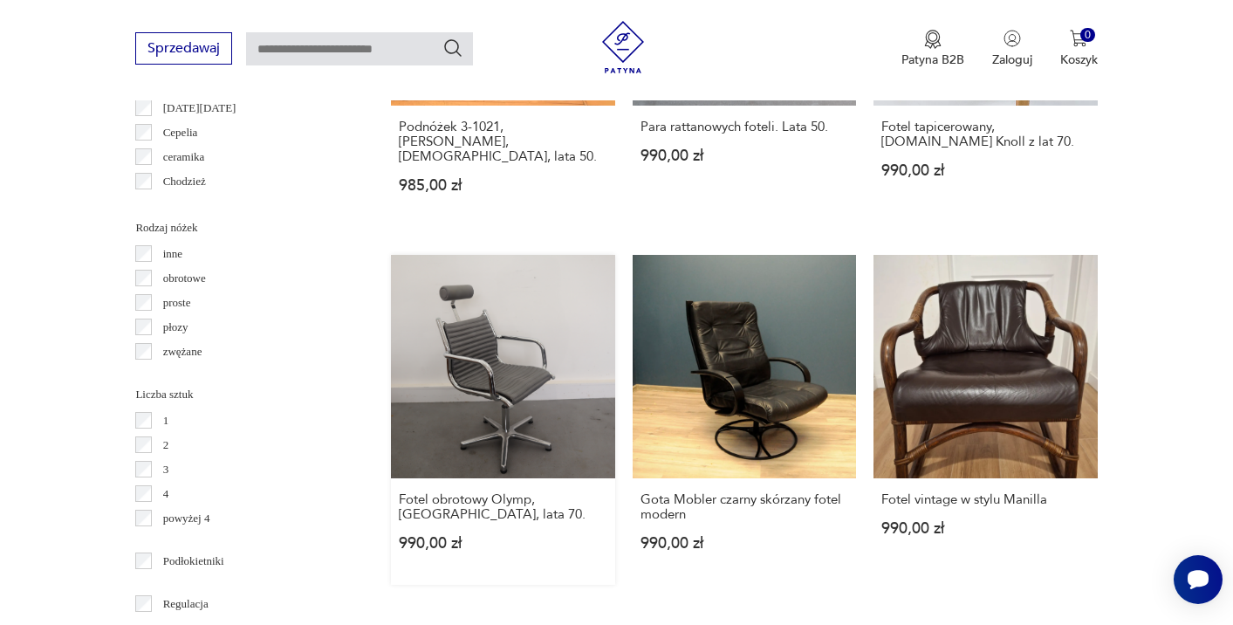
scroll to position [2050, 0]
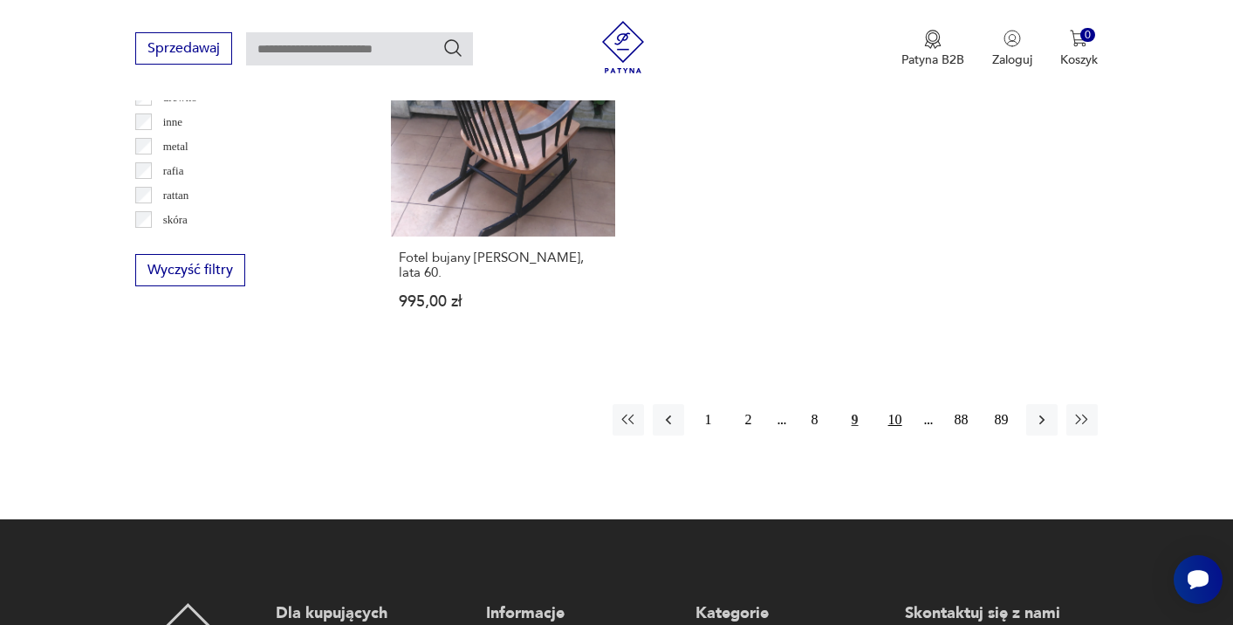
click at [890, 405] on button "10" at bounding box center [894, 419] width 31 height 31
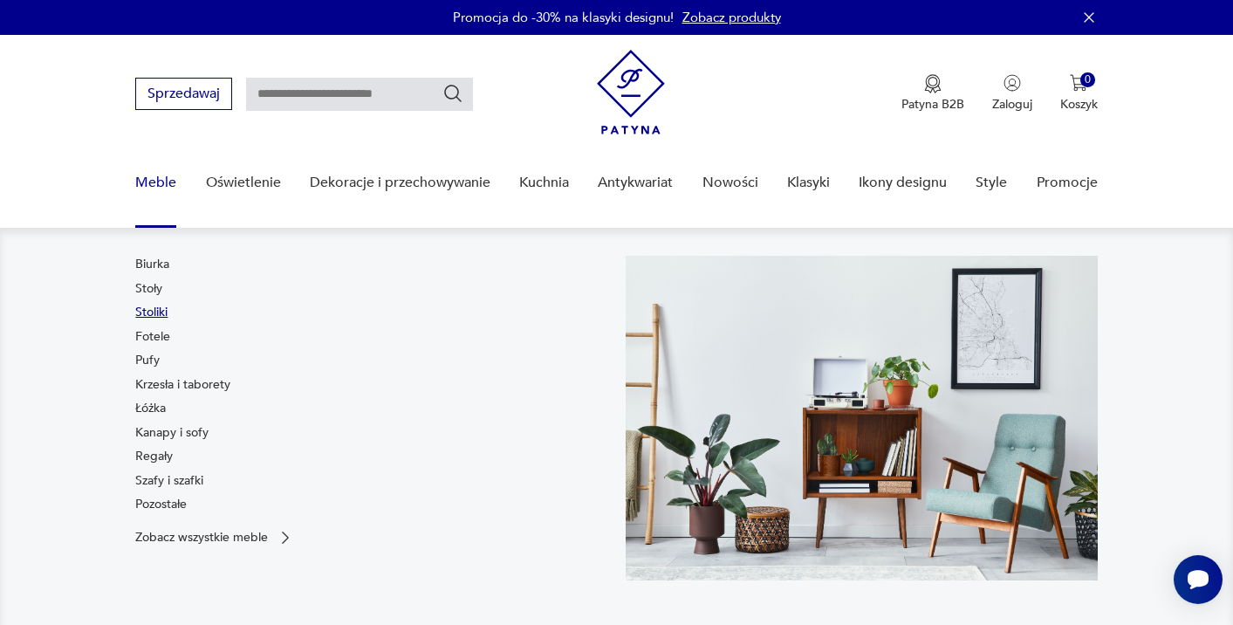
click at [161, 309] on link "Stoliki" at bounding box center [151, 312] width 32 height 17
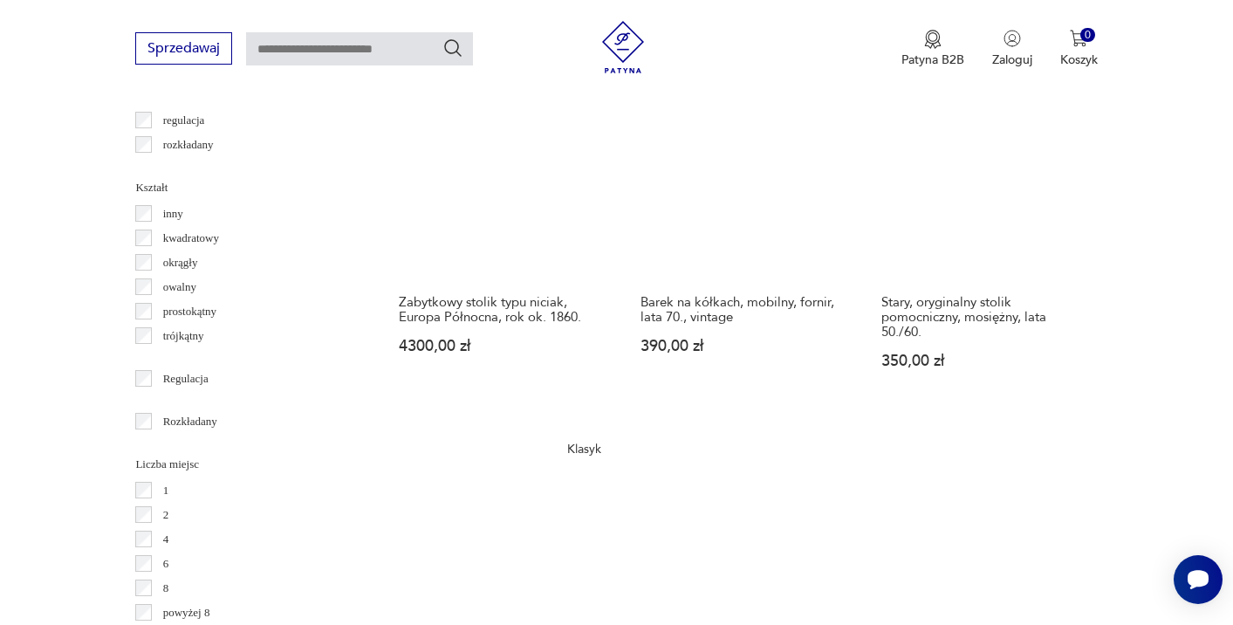
scroll to position [2078, 0]
